Goal: Find specific page/section: Find specific page/section

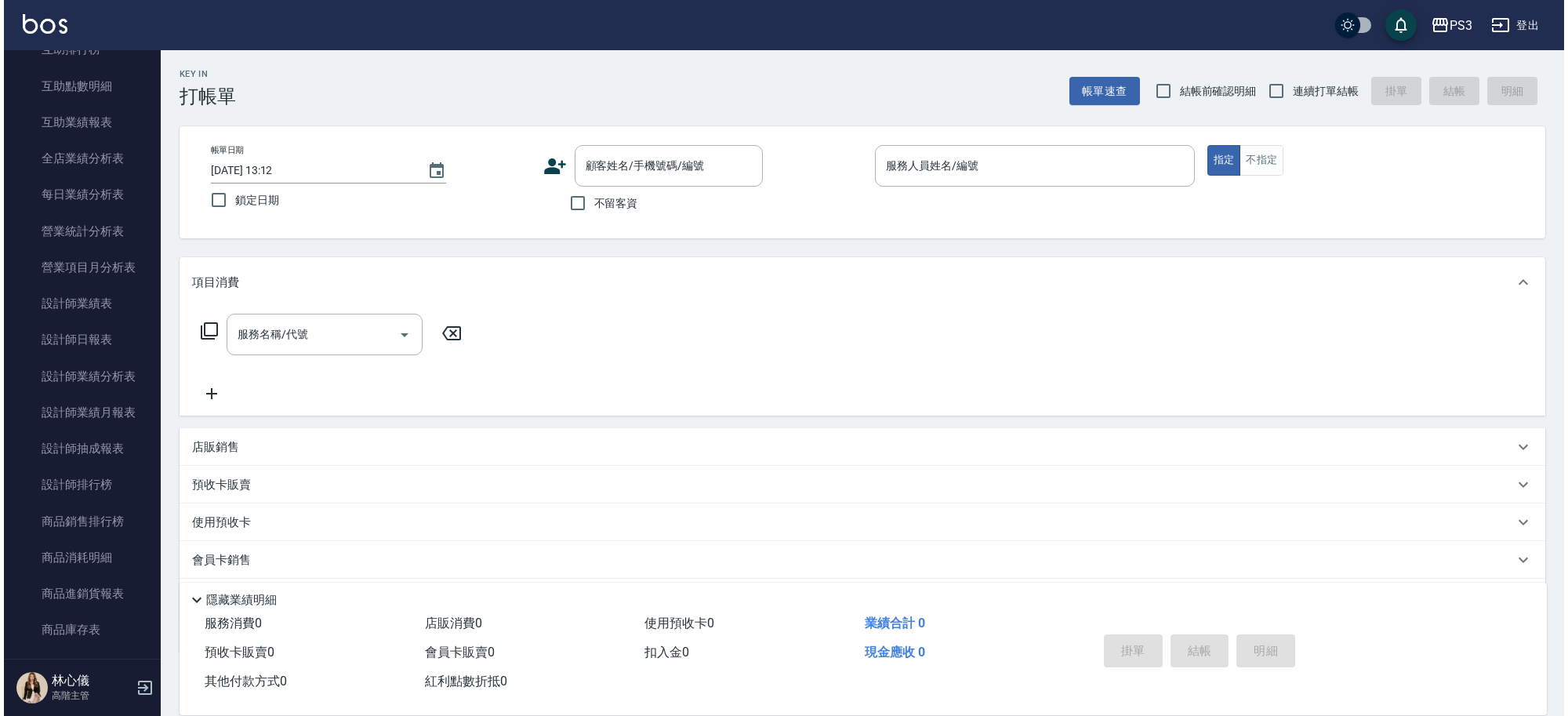
scroll to position [442, 0]
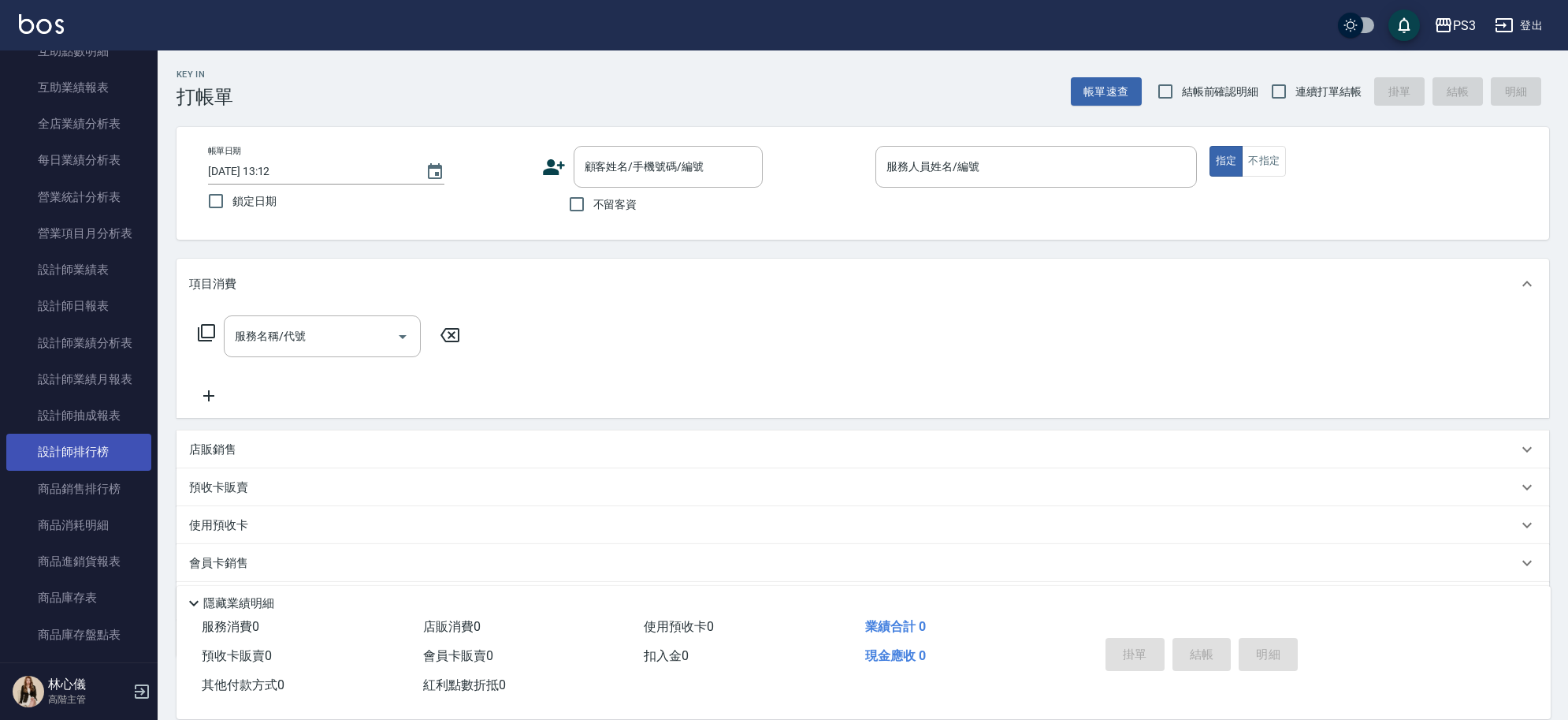
click at [81, 449] on link "設計師排行榜" at bounding box center [79, 452] width 145 height 37
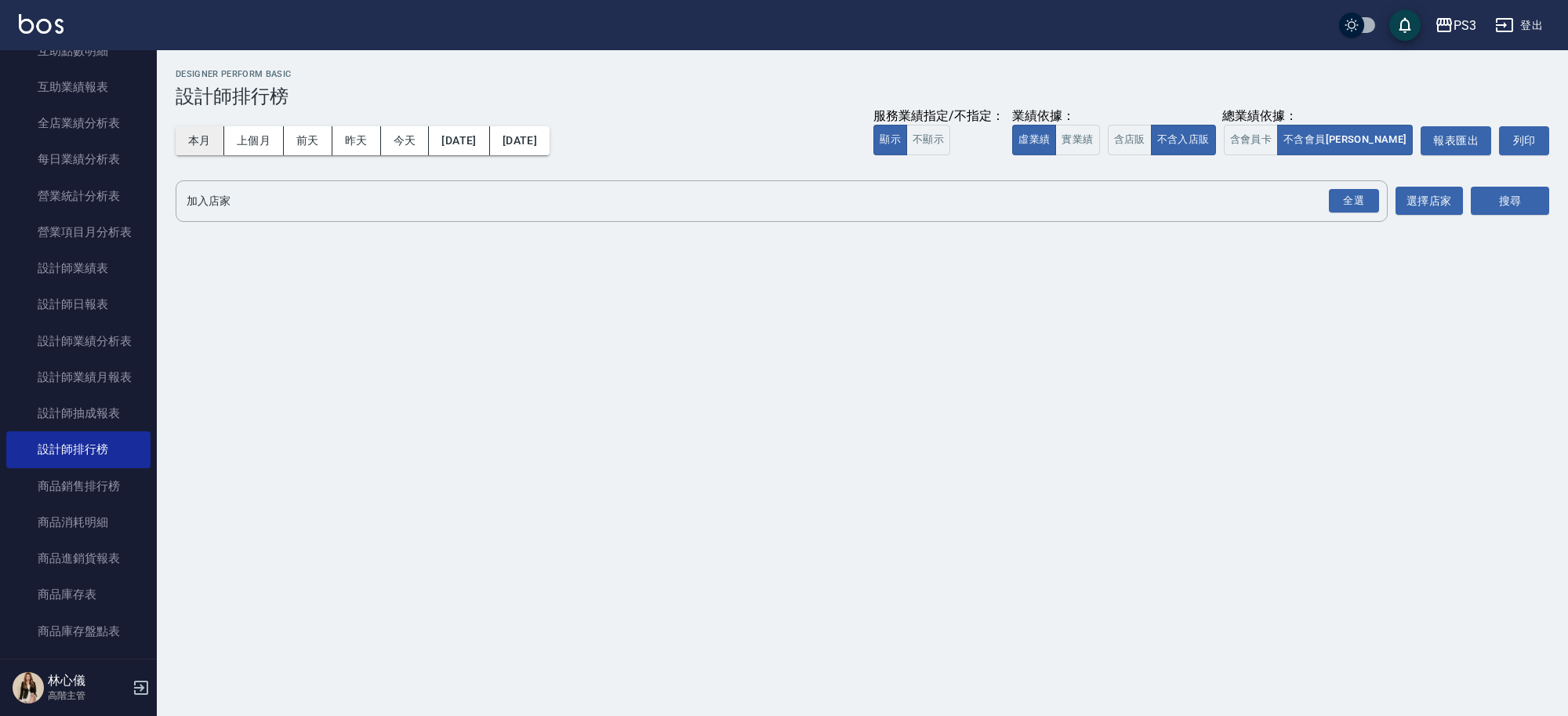
click at [216, 133] on button "本月" at bounding box center [200, 141] width 49 height 29
click at [211, 141] on button "本月" at bounding box center [200, 141] width 49 height 29
click at [1152, 135] on button "含店販" at bounding box center [1130, 140] width 44 height 31
click at [1514, 212] on button "搜尋" at bounding box center [1510, 201] width 78 height 29
click at [1507, 212] on button "搜尋" at bounding box center [1510, 201] width 78 height 29
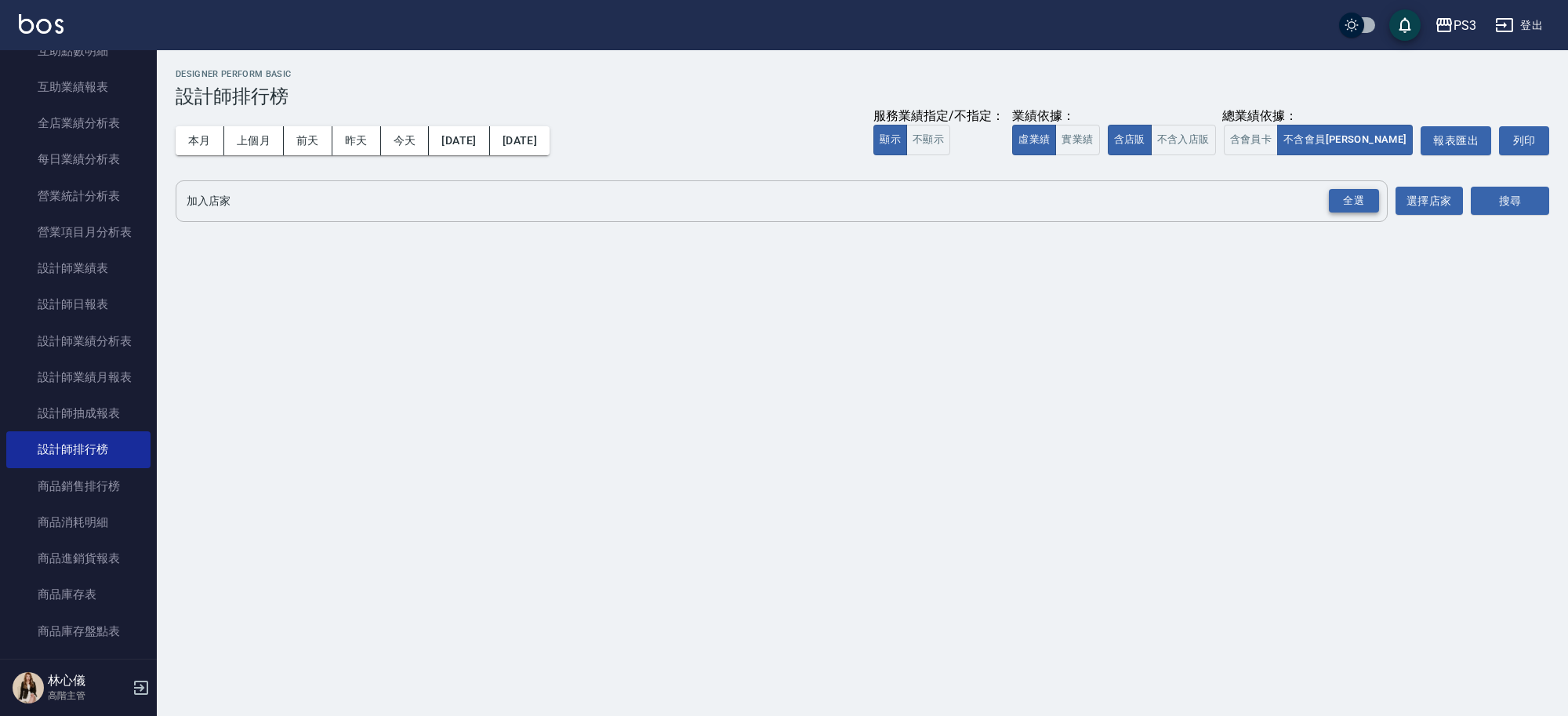
click at [1353, 200] on div "全選" at bounding box center [1354, 201] width 50 height 24
click at [1511, 207] on button "搜尋" at bounding box center [1510, 202] width 78 height 29
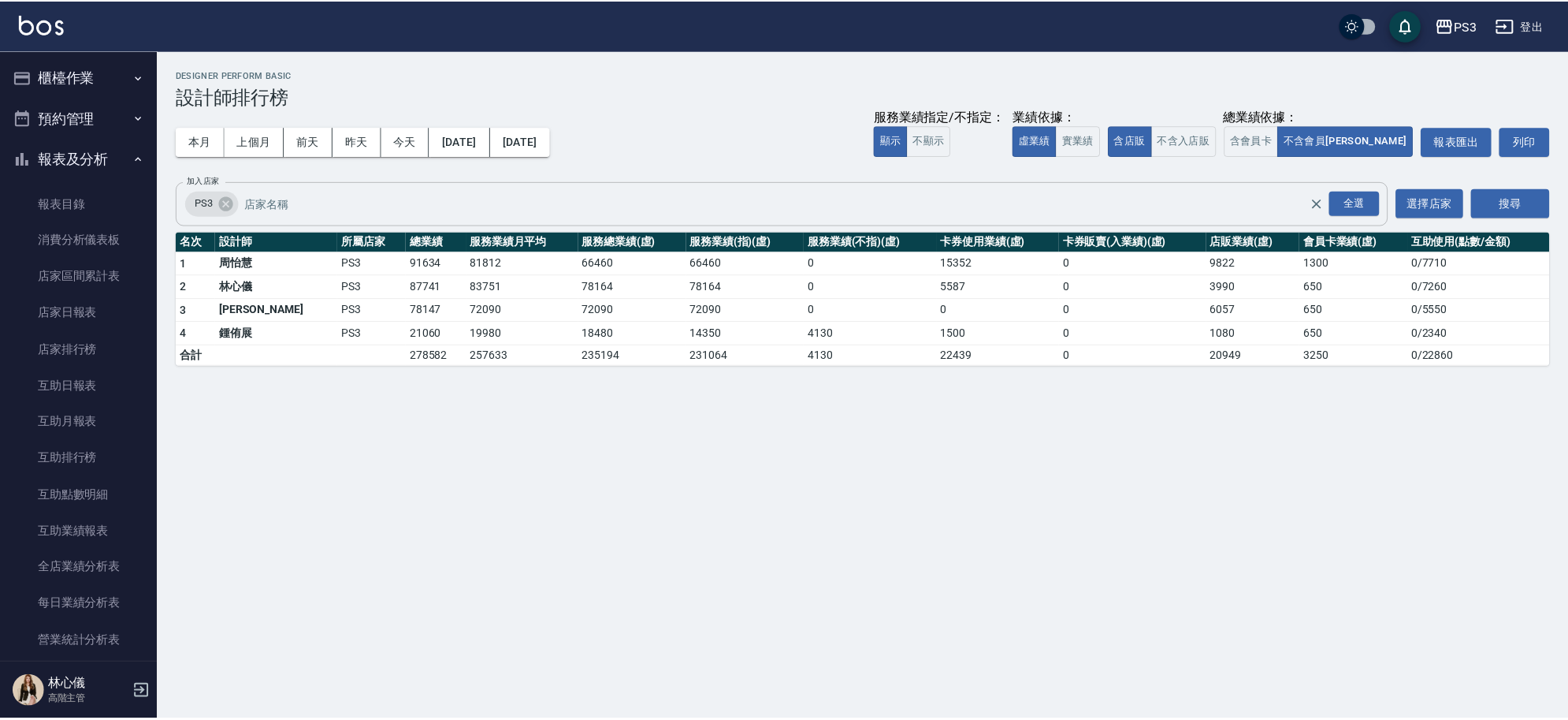
scroll to position [2, 0]
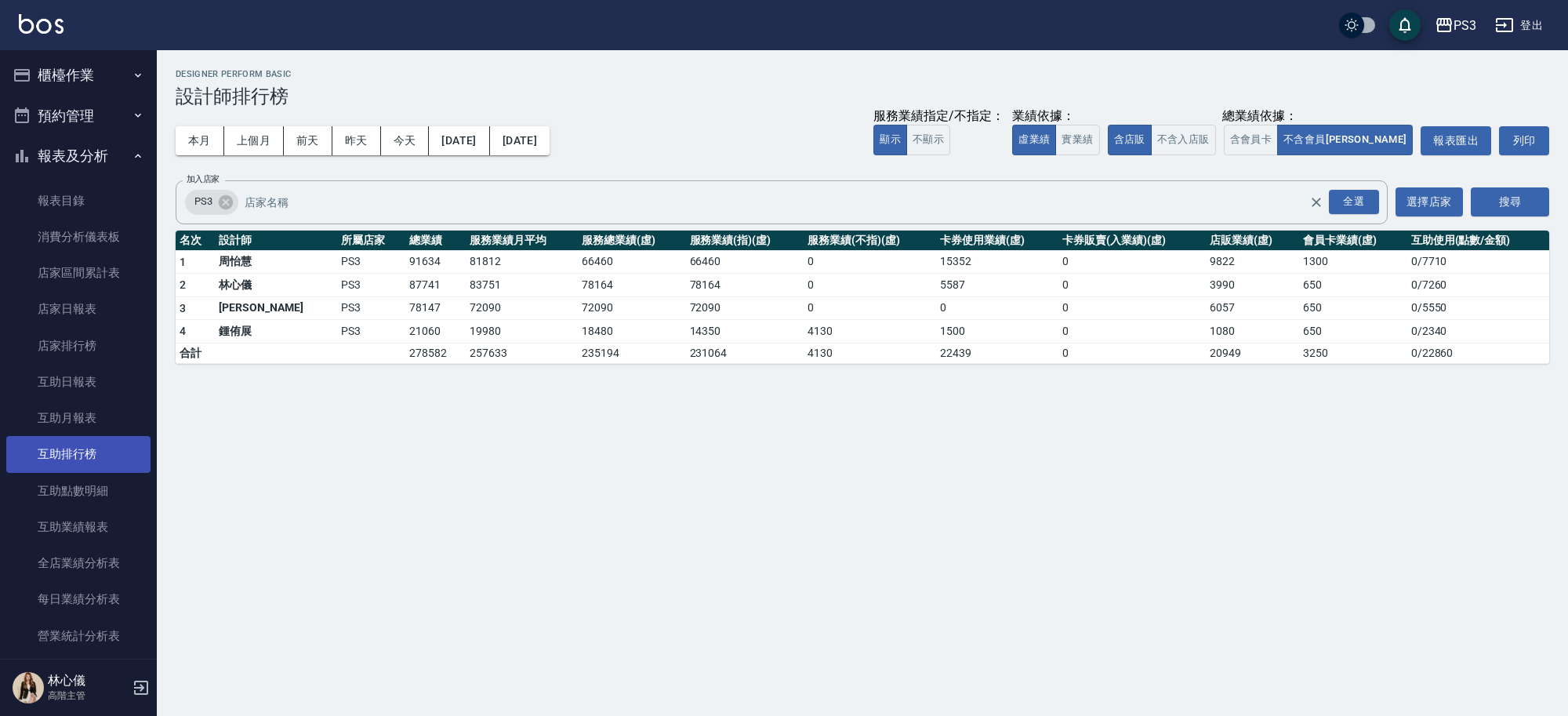
click at [99, 470] on link "互助排行榜" at bounding box center [78, 454] width 144 height 36
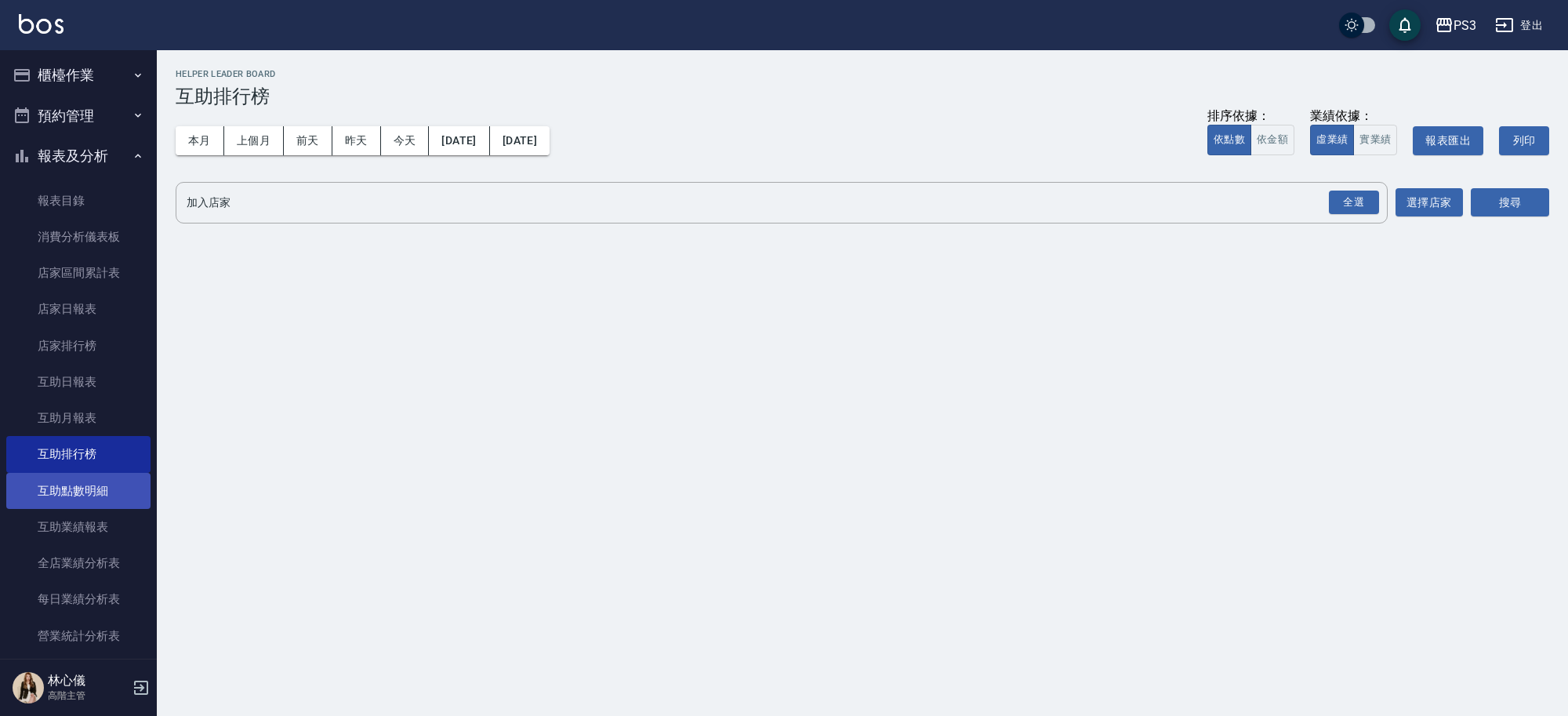
click at [79, 494] on link "互助點數明細" at bounding box center [78, 490] width 144 height 36
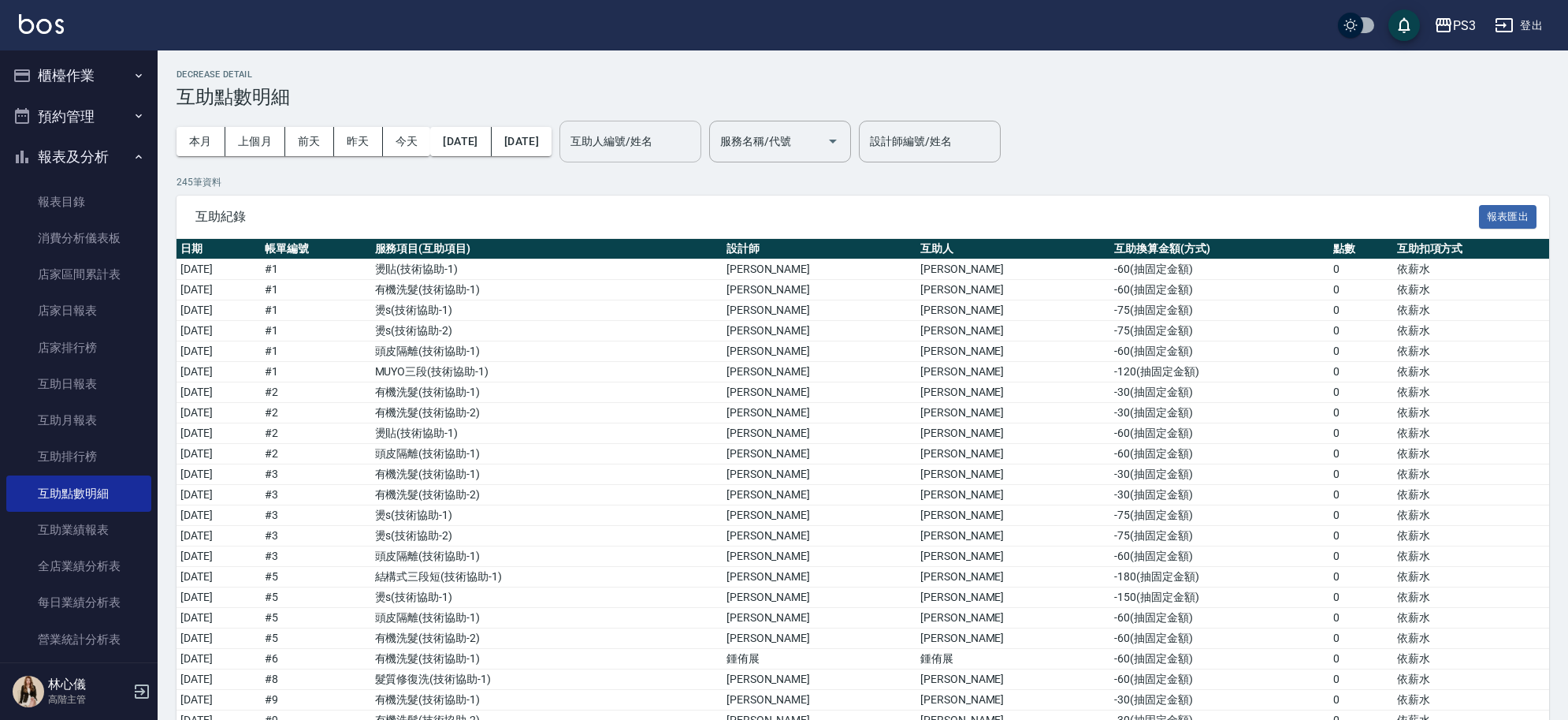
click at [694, 151] on input "互助人編號/姓名" at bounding box center [630, 141] width 128 height 28
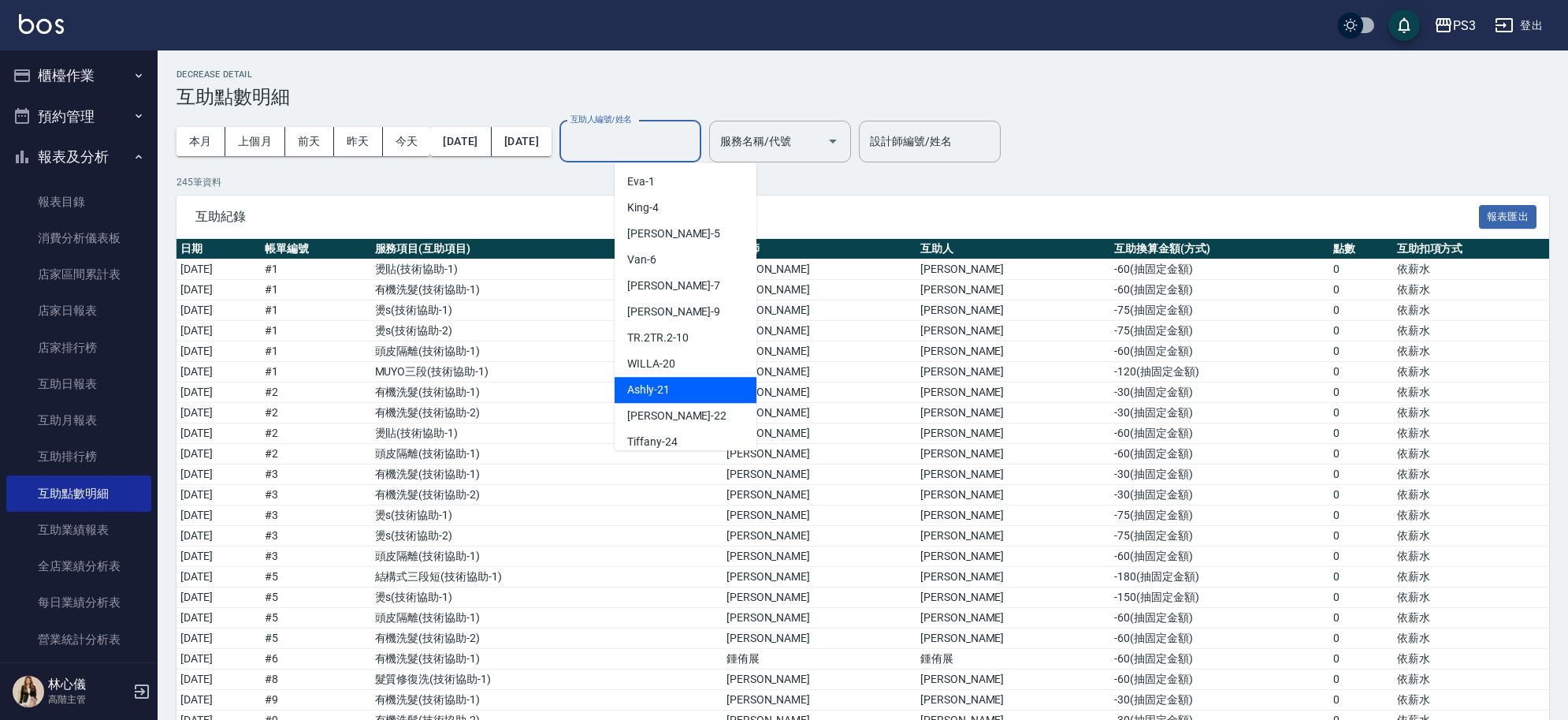
click at [696, 388] on div "Ashly -21" at bounding box center [686, 389] width 142 height 26
type input "Ashly-21"
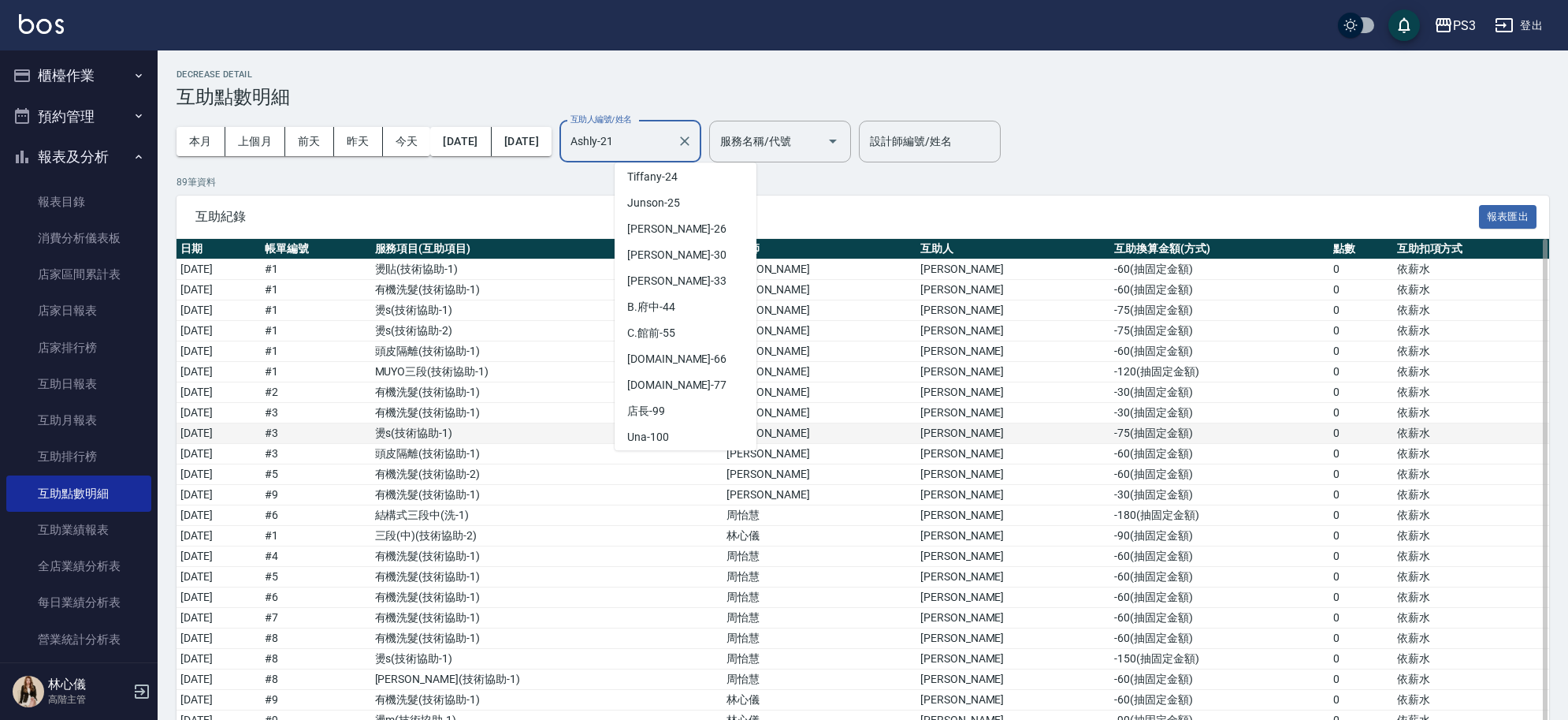
scroll to position [6, 0]
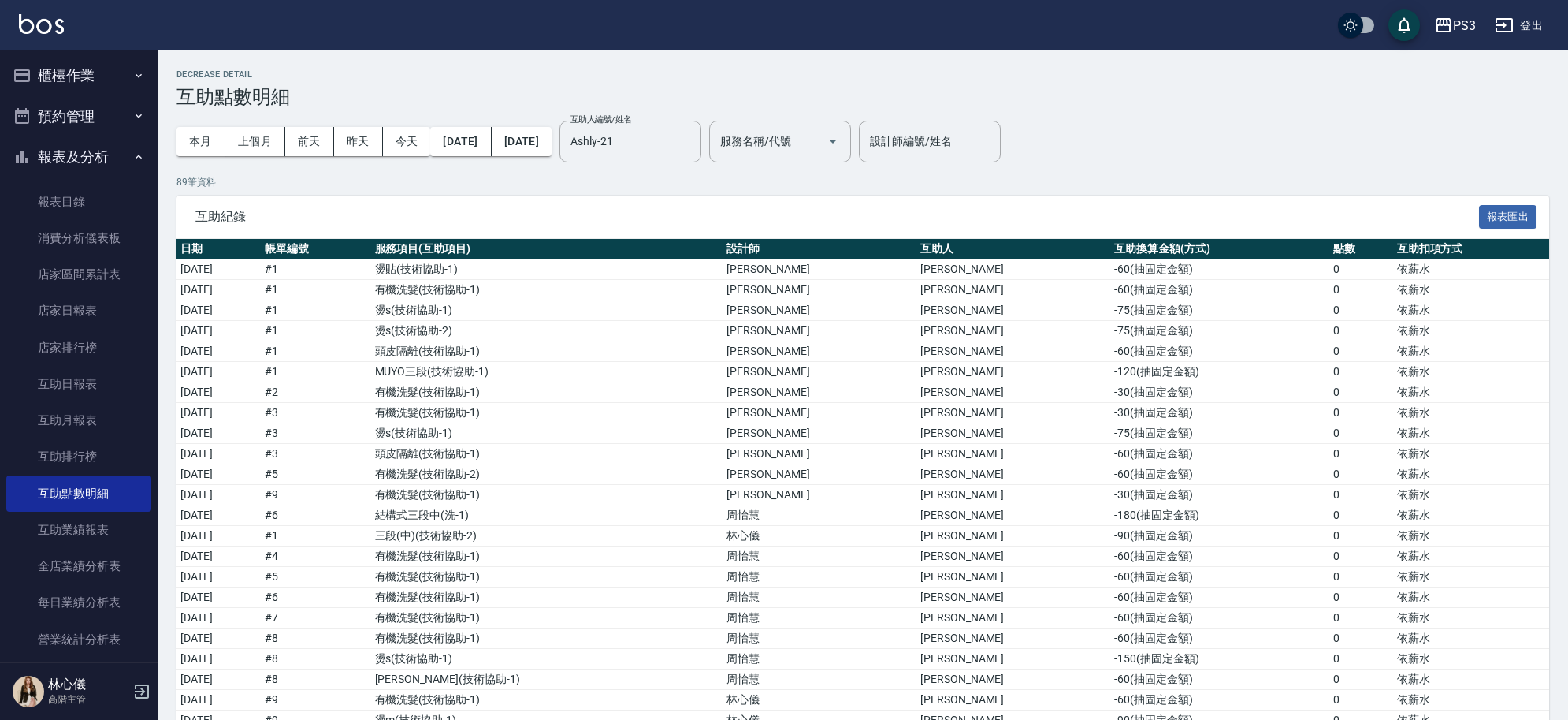
click at [1397, 107] on h3 "互助點數明細" at bounding box center [863, 96] width 1373 height 22
click at [1247, 219] on span "互助紀錄" at bounding box center [837, 216] width 1284 height 15
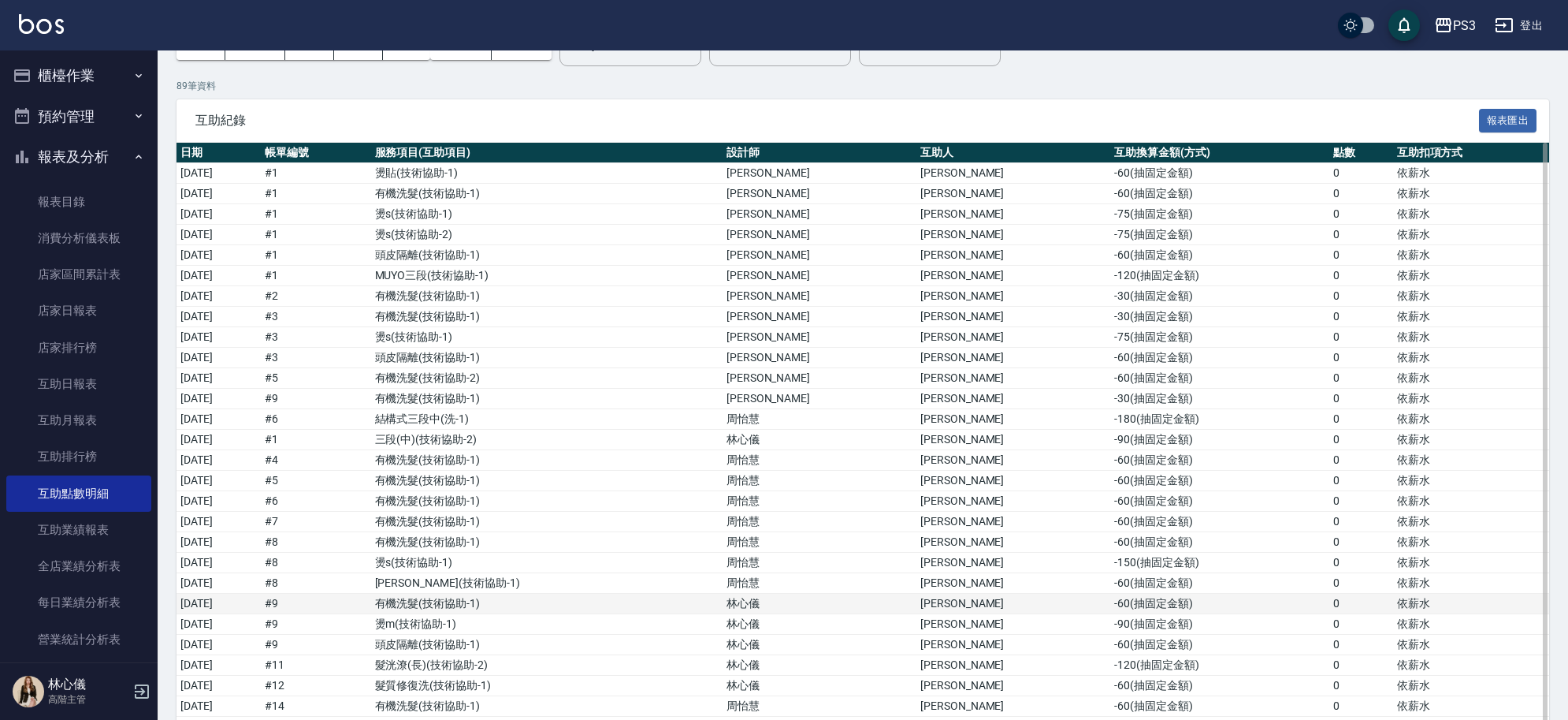
scroll to position [99, 0]
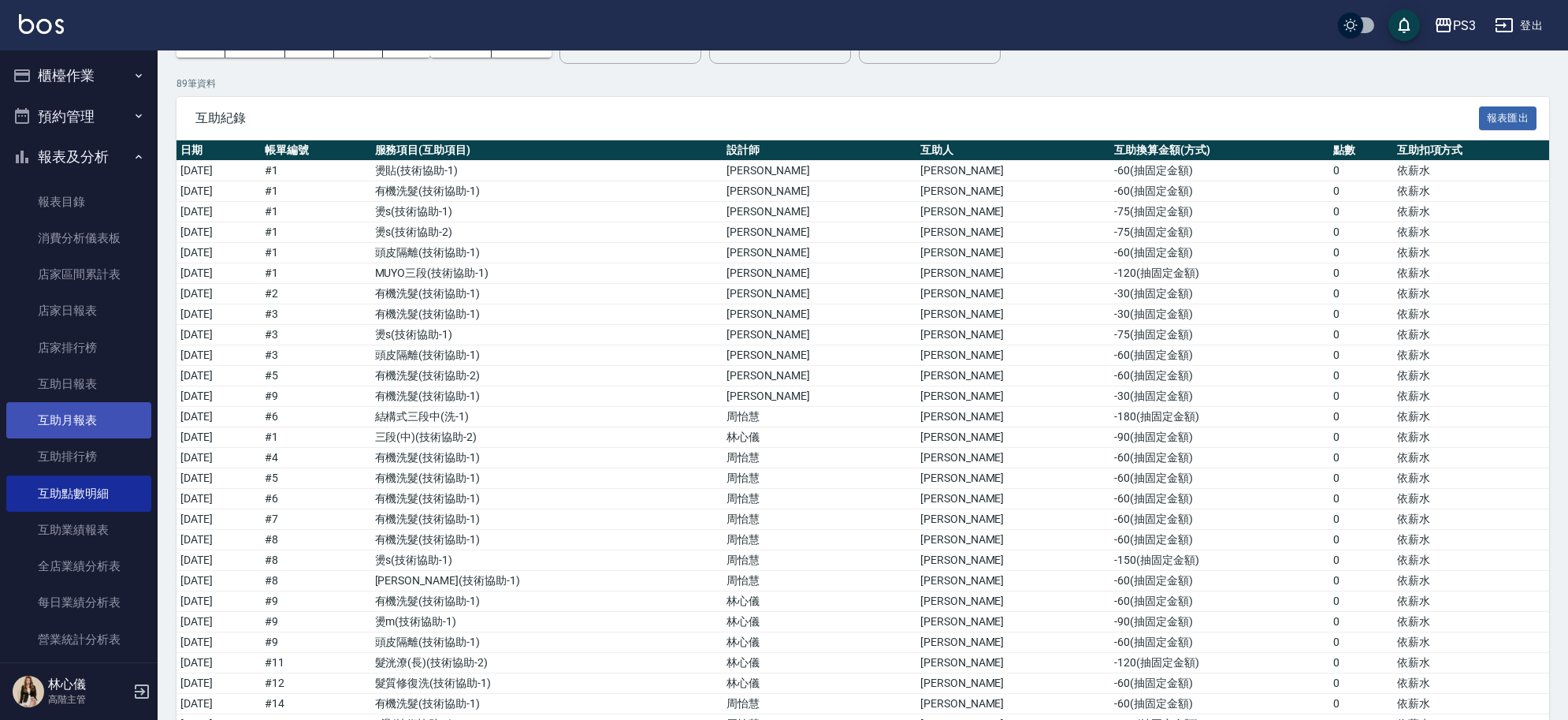
click at [73, 432] on link "互助月報表" at bounding box center [79, 420] width 145 height 37
